Goal: Check status: Check status

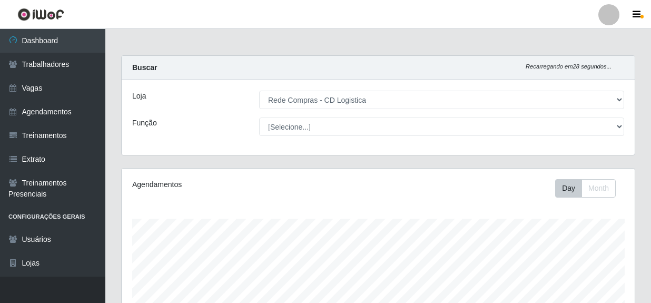
select select "429"
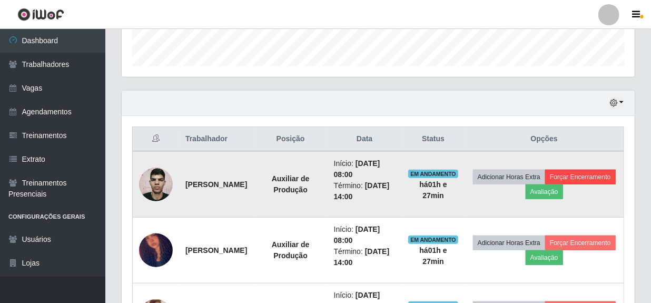
scroll to position [310, 0]
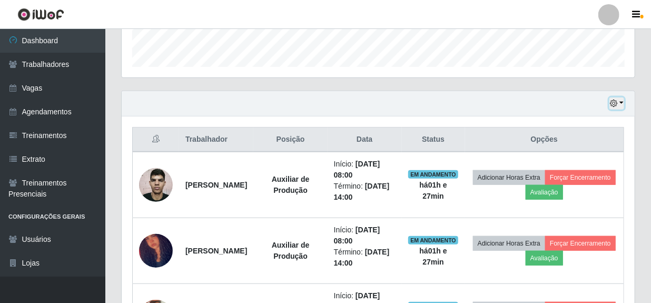
click at [623, 103] on button "button" at bounding box center [616, 103] width 15 height 12
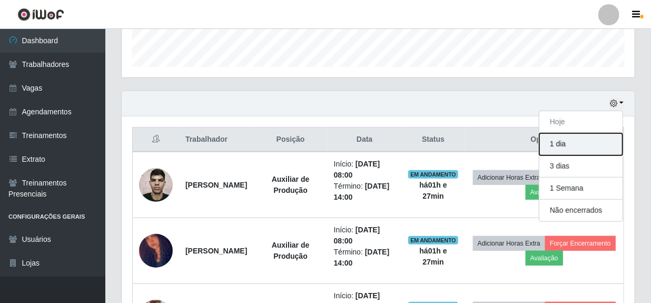
click at [575, 142] on button "1 dia" at bounding box center [580, 144] width 83 height 22
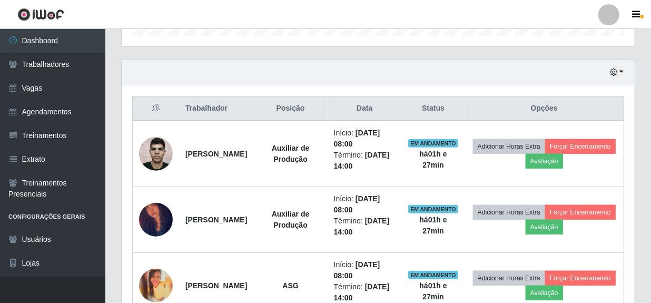
scroll to position [357, 0]
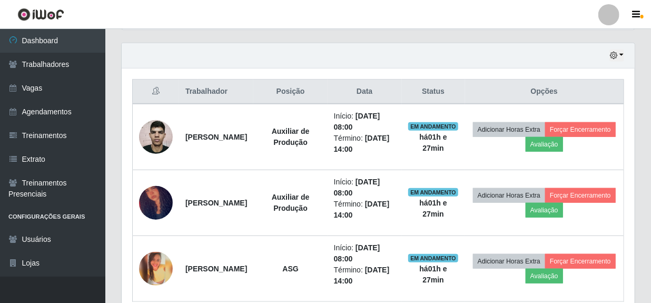
click at [625, 54] on div "Hoje 1 dia 3 dias 1 Semana Não encerrados" at bounding box center [378, 55] width 513 height 25
click at [621, 56] on button "button" at bounding box center [616, 55] width 15 height 12
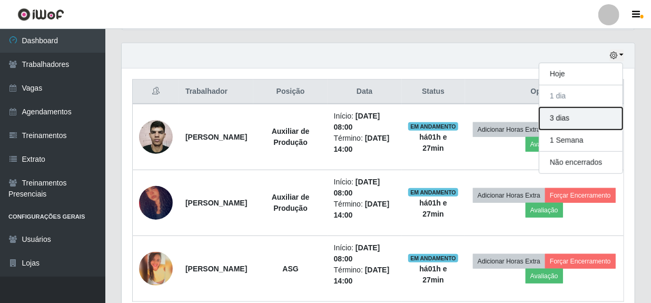
click at [574, 122] on button "3 dias" at bounding box center [580, 118] width 83 height 22
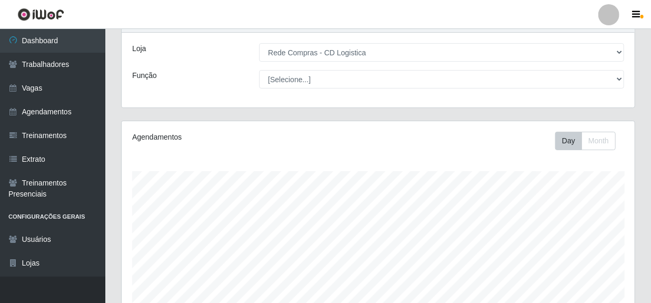
scroll to position [95, 0]
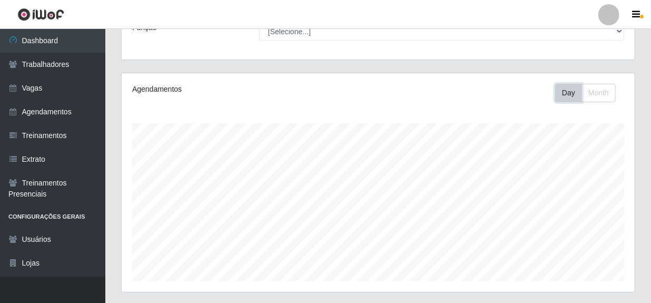
click at [567, 95] on button "Day" at bounding box center [568, 93] width 27 height 18
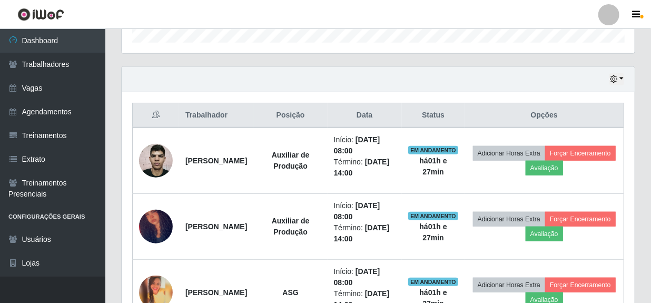
scroll to position [335, 0]
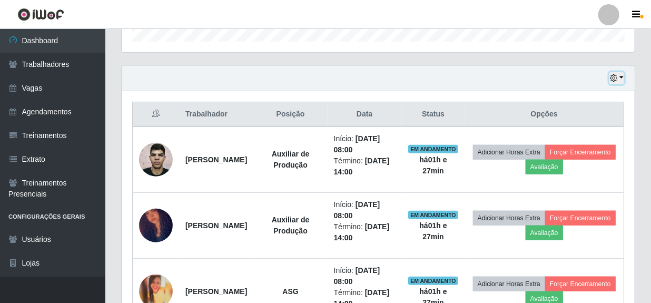
click at [617, 78] on icon "button" at bounding box center [613, 77] width 7 height 7
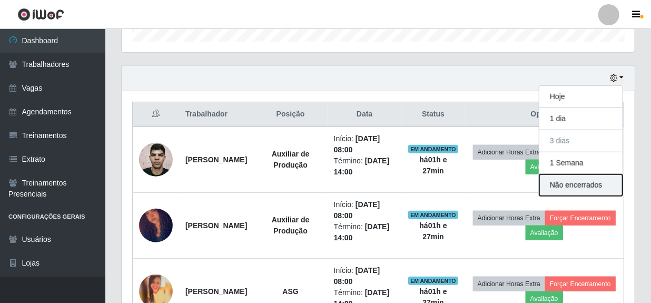
click at [574, 183] on button "Não encerrados" at bounding box center [580, 185] width 83 height 22
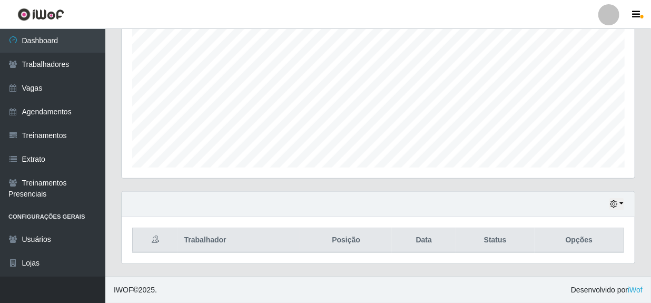
scroll to position [208, 0]
click at [623, 203] on div "Hoje 1 dia 3 dias 1 Semana Não encerrados" at bounding box center [378, 205] width 513 height 25
click at [622, 204] on button "button" at bounding box center [616, 205] width 15 height 12
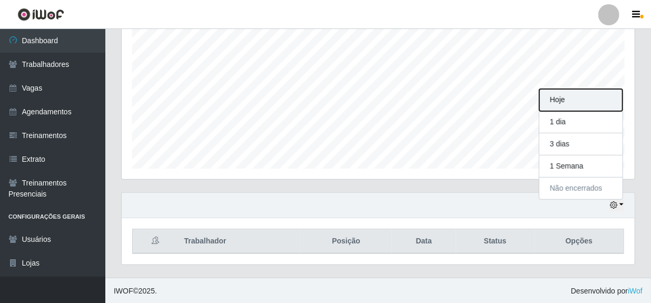
click at [568, 97] on button "Hoje" at bounding box center [580, 100] width 83 height 22
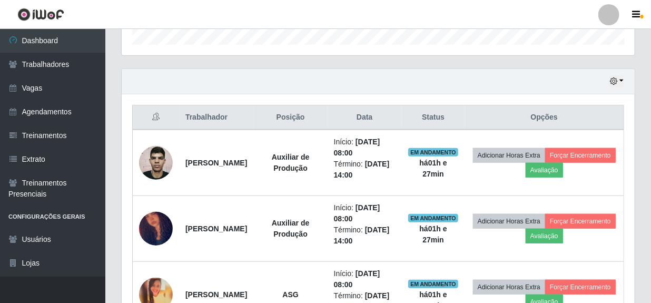
scroll to position [400, 0]
